Goal: Task Accomplishment & Management: Manage account settings

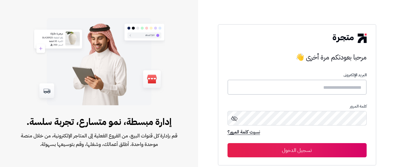
click at [327, 88] on input "text" at bounding box center [297, 87] width 139 height 15
type input "**********"
click at [228, 143] on button "تسجيل الدخول" at bounding box center [297, 150] width 139 height 14
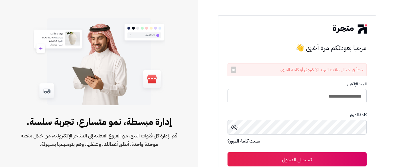
click at [228, 153] on button "تسجيل الدخول" at bounding box center [297, 160] width 139 height 14
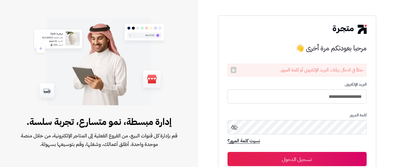
click at [265, 156] on button "تسجيل الدخول" at bounding box center [297, 159] width 139 height 14
click at [235, 72] on button "×" at bounding box center [234, 70] width 6 height 6
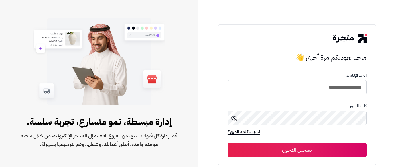
click at [286, 152] on button "تسجيل الدخول" at bounding box center [297, 150] width 139 height 14
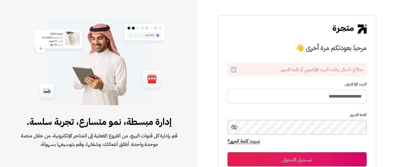
click at [228, 153] on button "تسجيل الدخول" at bounding box center [297, 160] width 139 height 14
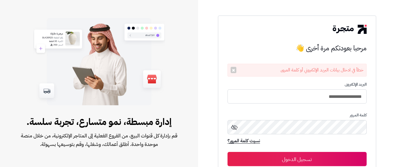
click at [331, 158] on button "تسجيل الدخول" at bounding box center [297, 159] width 139 height 14
click at [234, 71] on button "×" at bounding box center [234, 70] width 6 height 6
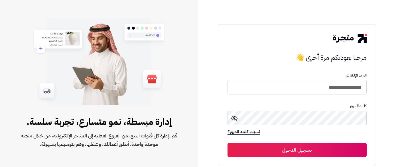
click at [310, 148] on button "تسجيل الدخول" at bounding box center [297, 150] width 139 height 14
